Goal: Find specific page/section: Find specific page/section

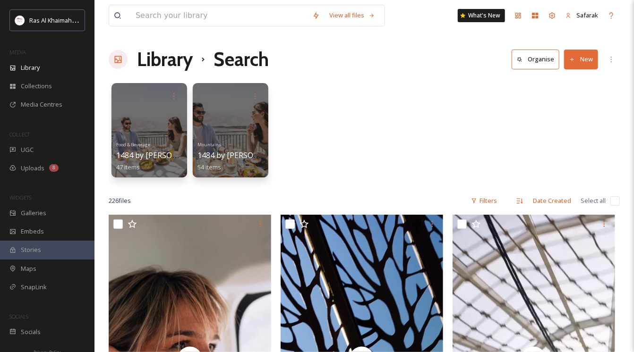
click at [385, 109] on div "Food & Beverage 1484 by Puro 47 items Mountains 1484 by Puro 54 items" at bounding box center [364, 132] width 511 height 109
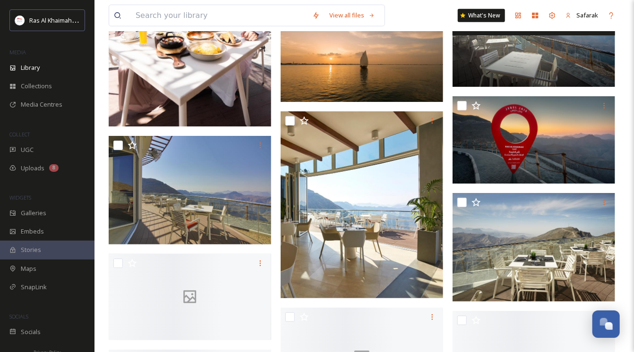
scroll to position [1983, 0]
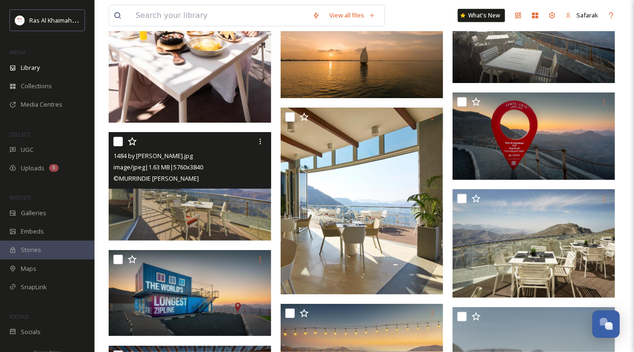
click at [221, 216] on img at bounding box center [190, 186] width 162 height 108
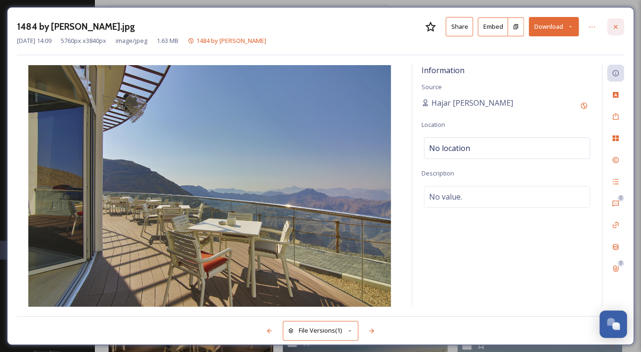
click at [618, 26] on icon at bounding box center [616, 27] width 8 height 8
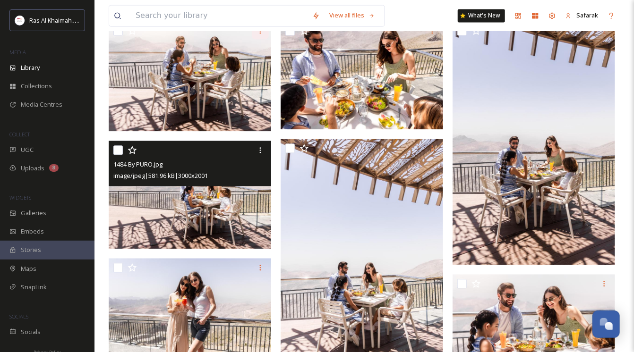
scroll to position [850, 0]
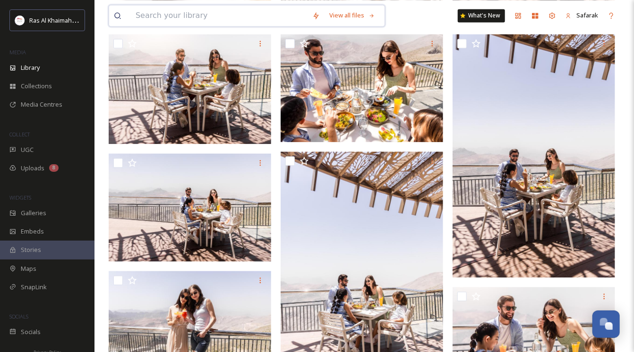
click at [223, 16] on input at bounding box center [219, 15] width 177 height 21
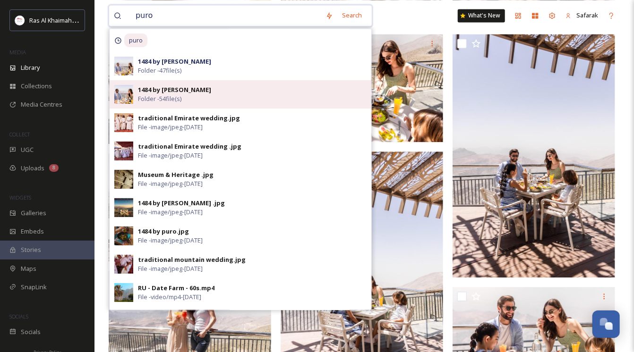
type input "puro"
click at [159, 91] on strong "1484 by Puro" at bounding box center [174, 89] width 73 height 8
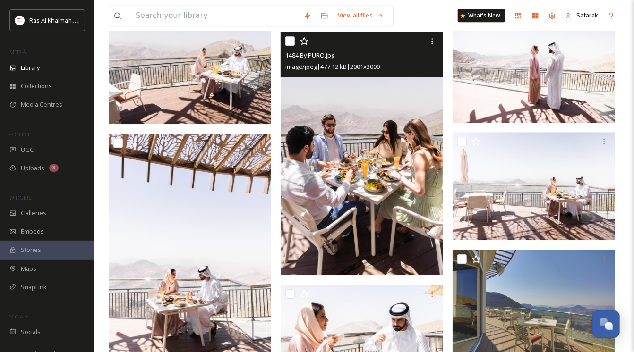
scroll to position [984, 0]
